Goal: Task Accomplishment & Management: Complete application form

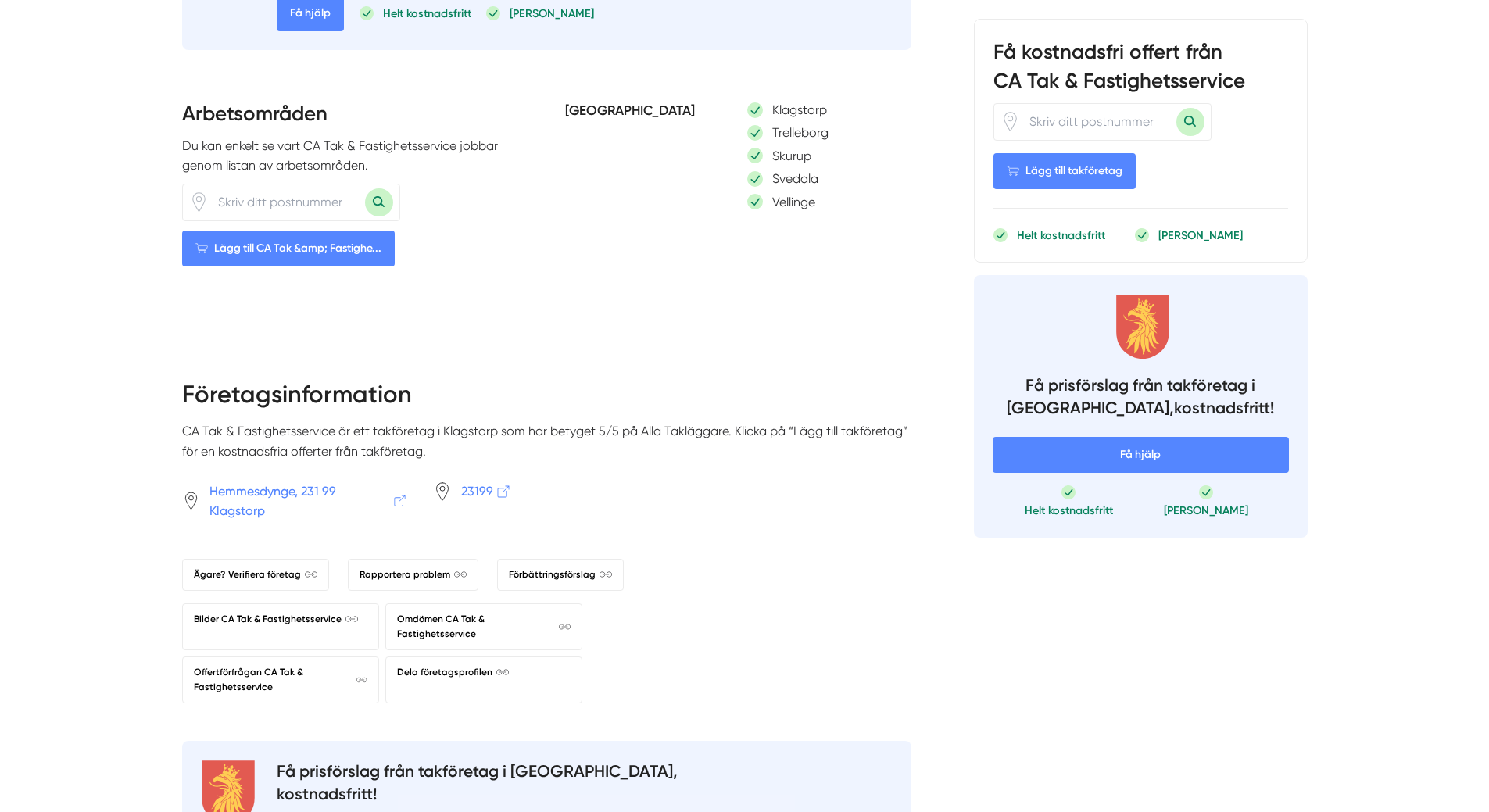
scroll to position [781, 0]
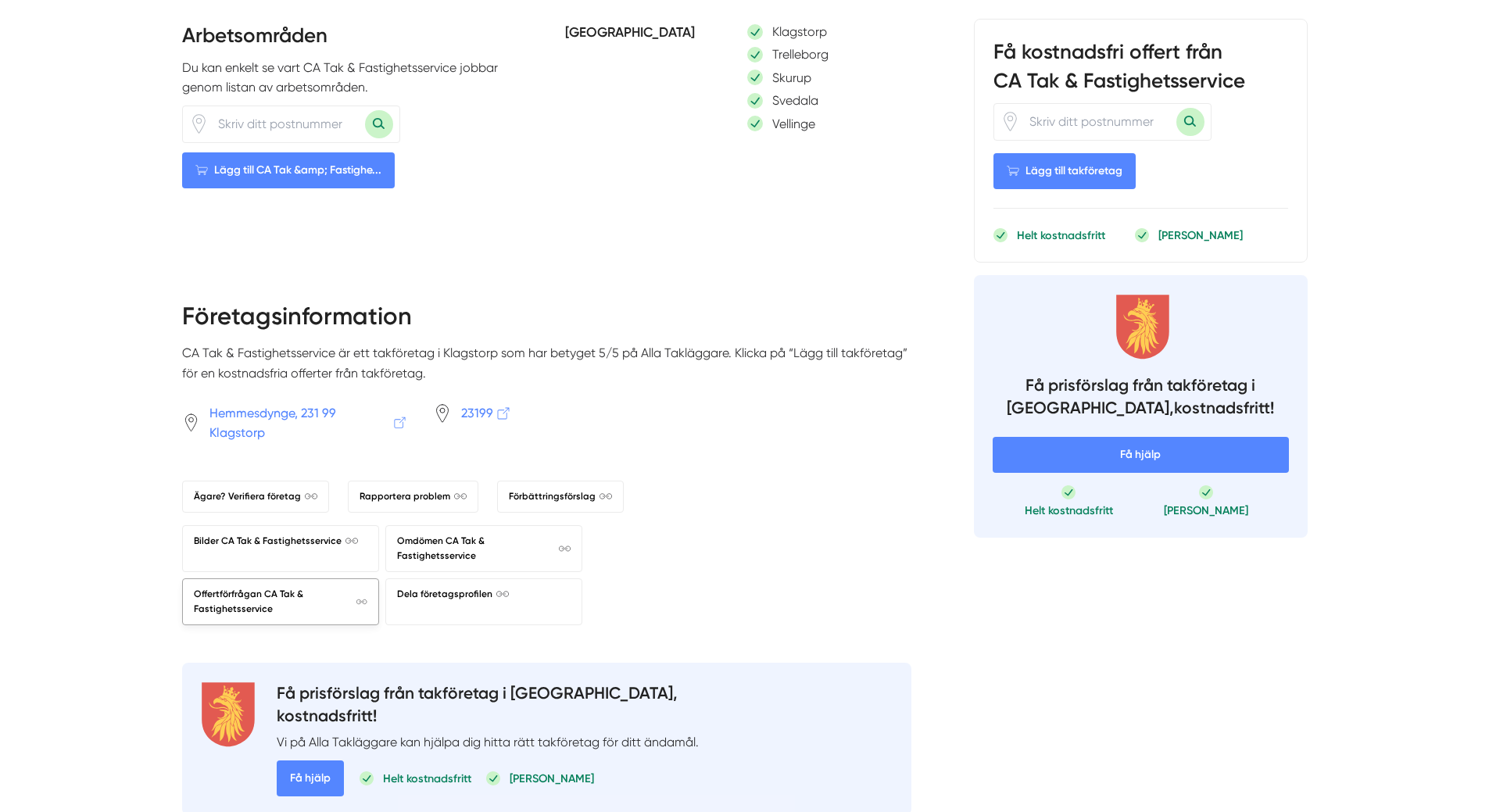
click at [240, 608] on span "Offertförfrågan CA Tak & Fastighetsservice" at bounding box center [281, 602] width 173 height 30
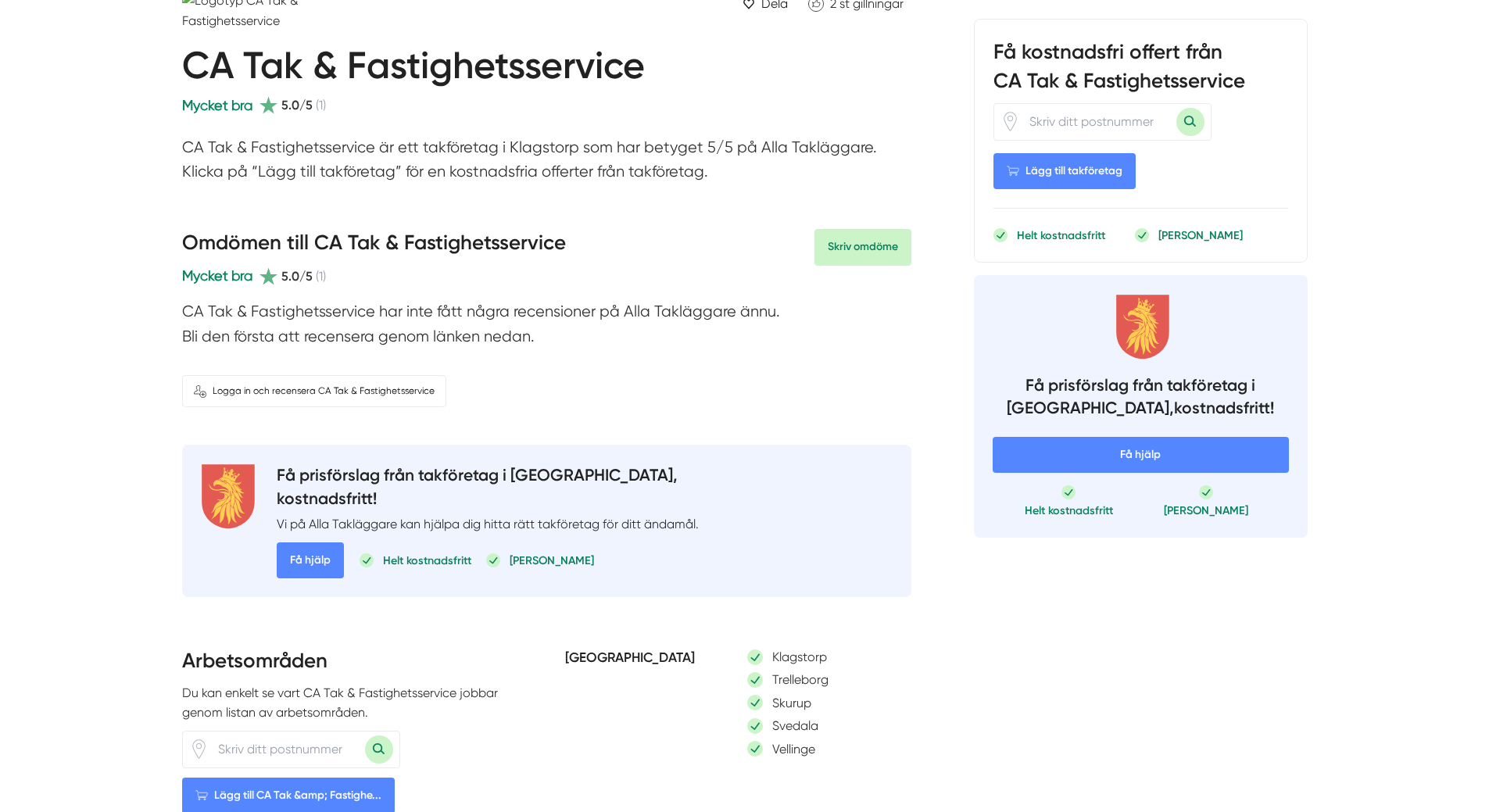
scroll to position [0, 0]
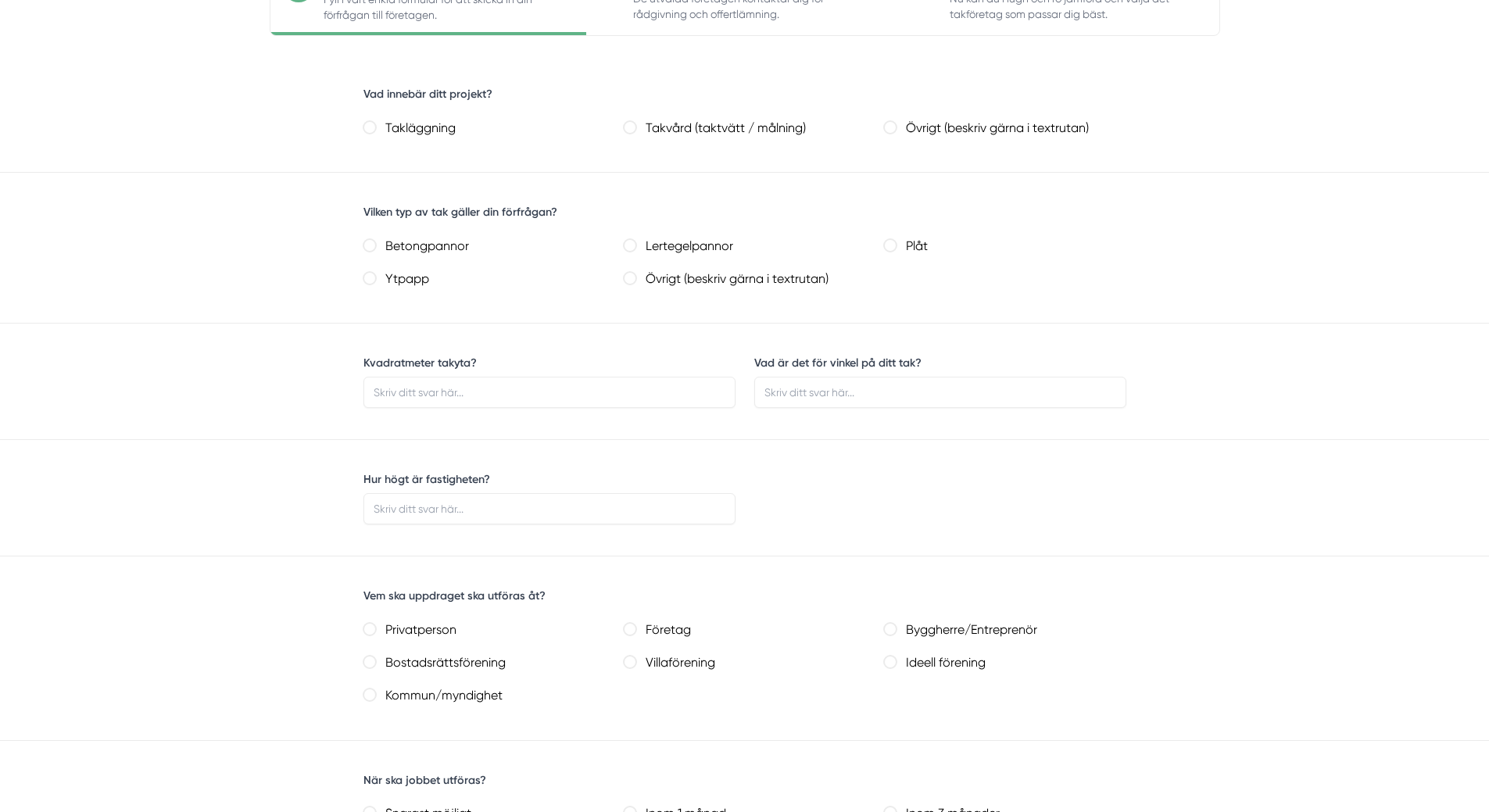
scroll to position [390, 0]
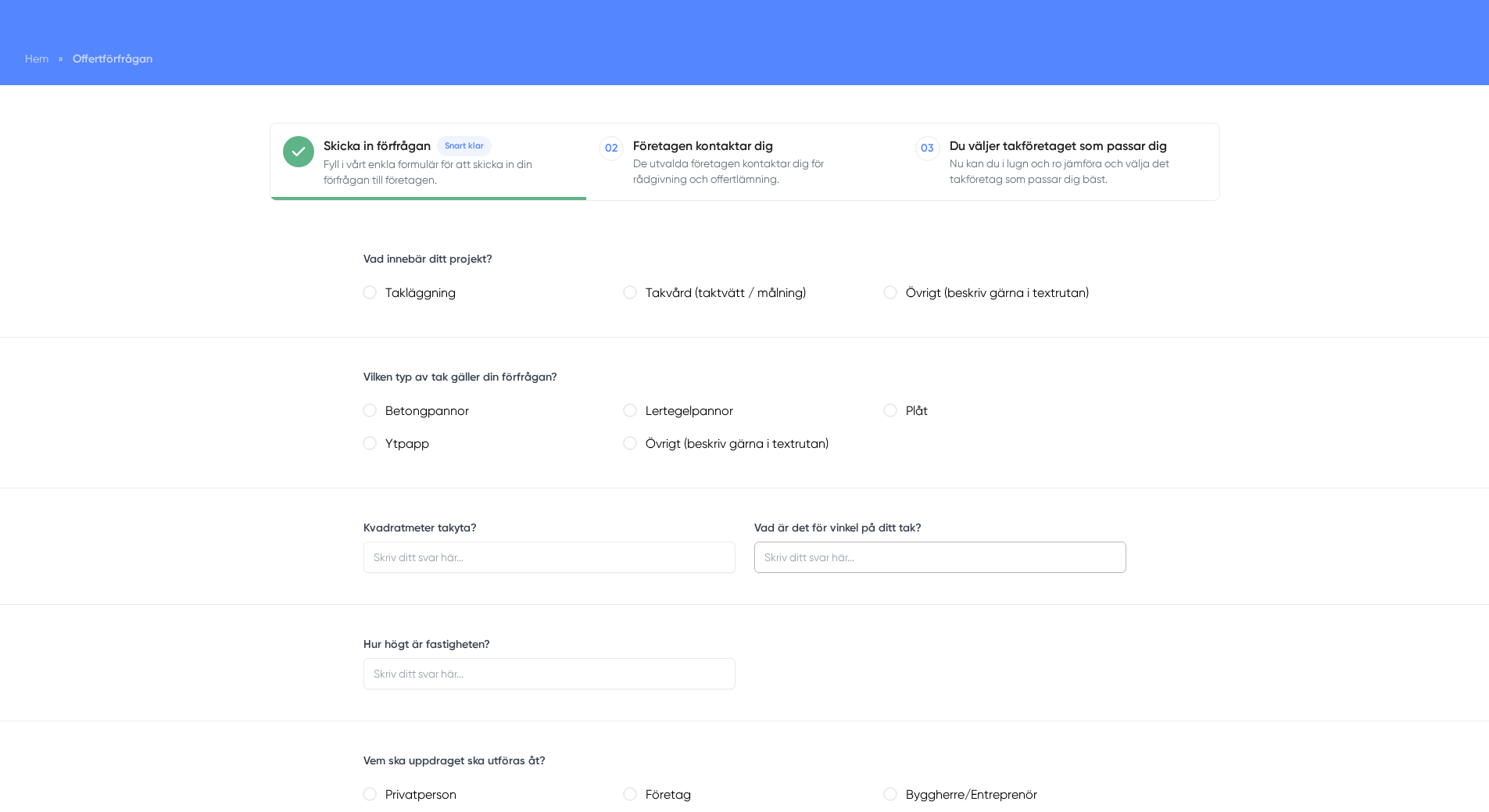
click at [854, 553] on input "Vad är det för vinkel på ditt tak?" at bounding box center [941, 556] width 372 height 32
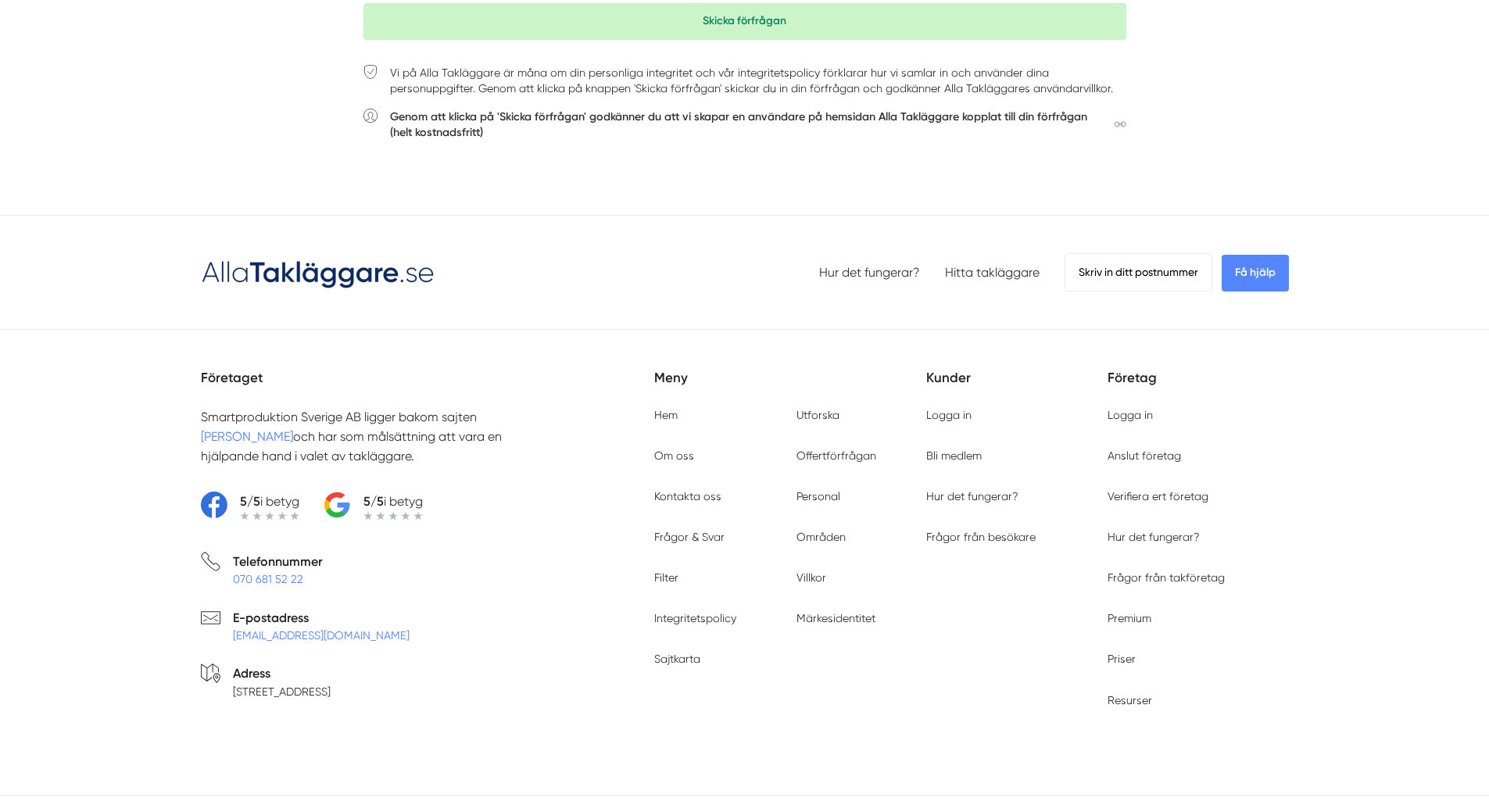
scroll to position [1953, 0]
